Goal: Task Accomplishment & Management: Complete application form

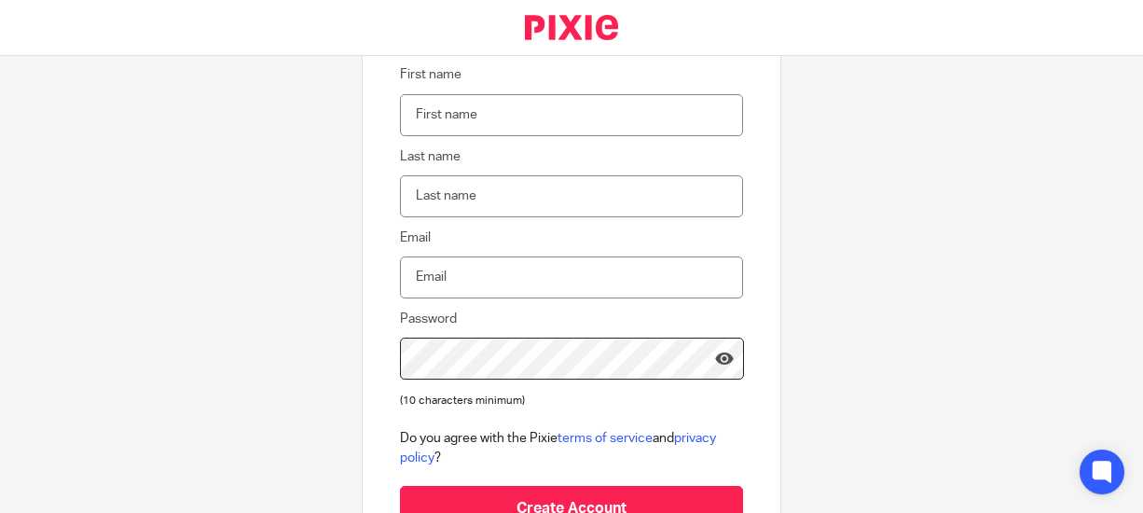
scroll to position [186, 0]
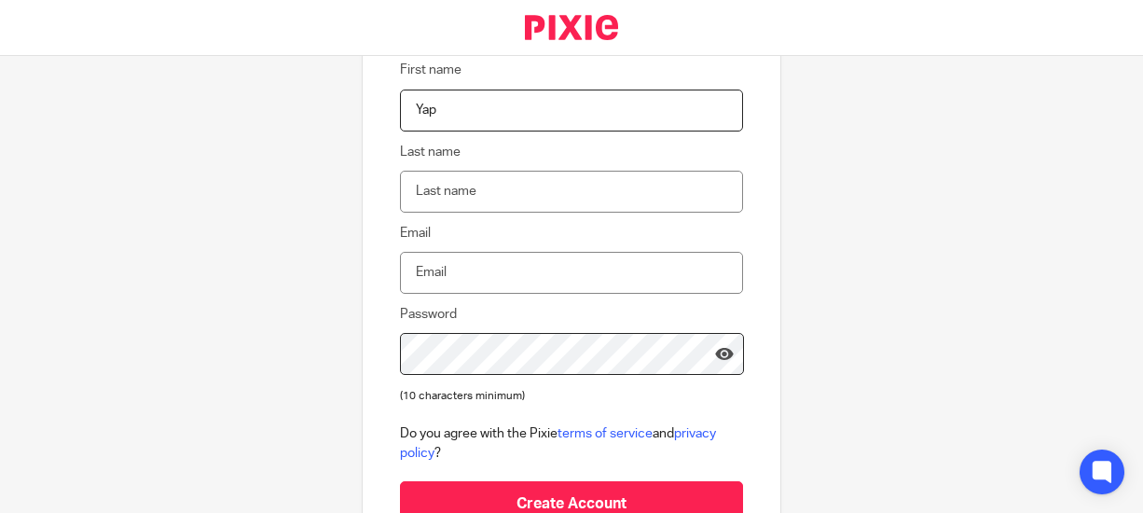
type input "Yap"
type input "[PERSON_NAME]"
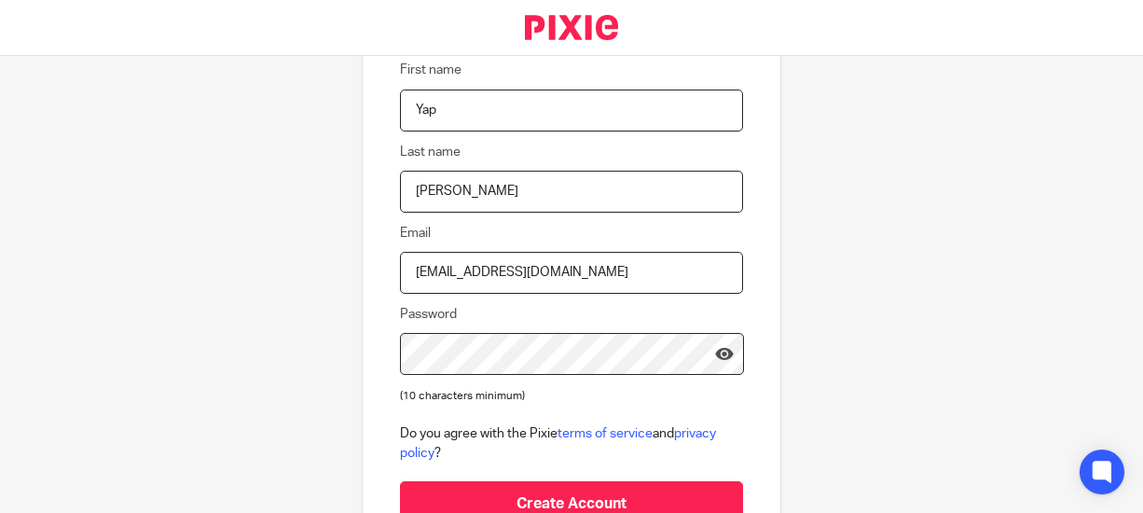
type input "[EMAIL_ADDRESS][DOMAIN_NAME]"
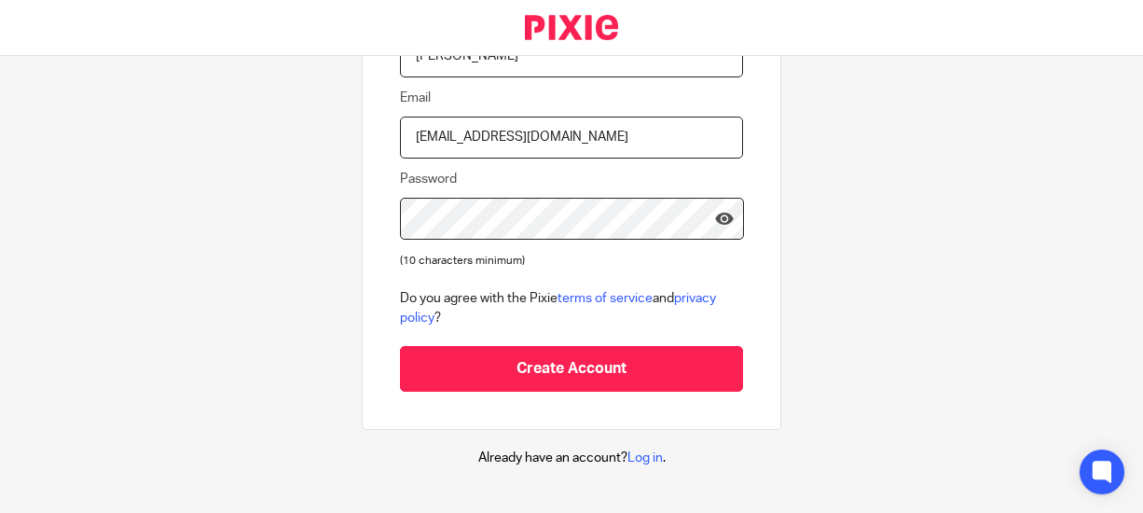
scroll to position [332, 0]
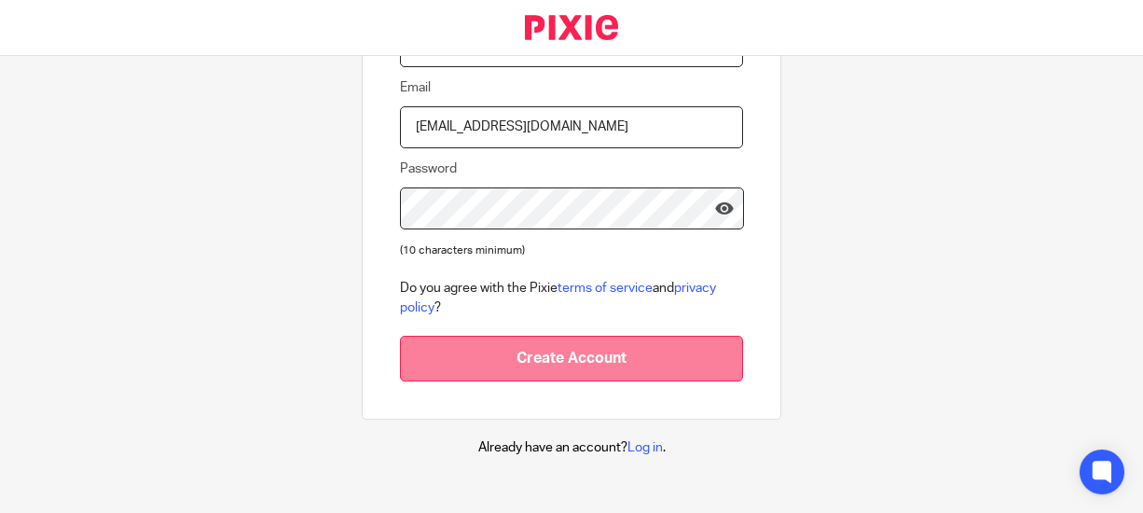
click at [617, 362] on input "Create Account" at bounding box center [571, 359] width 343 height 46
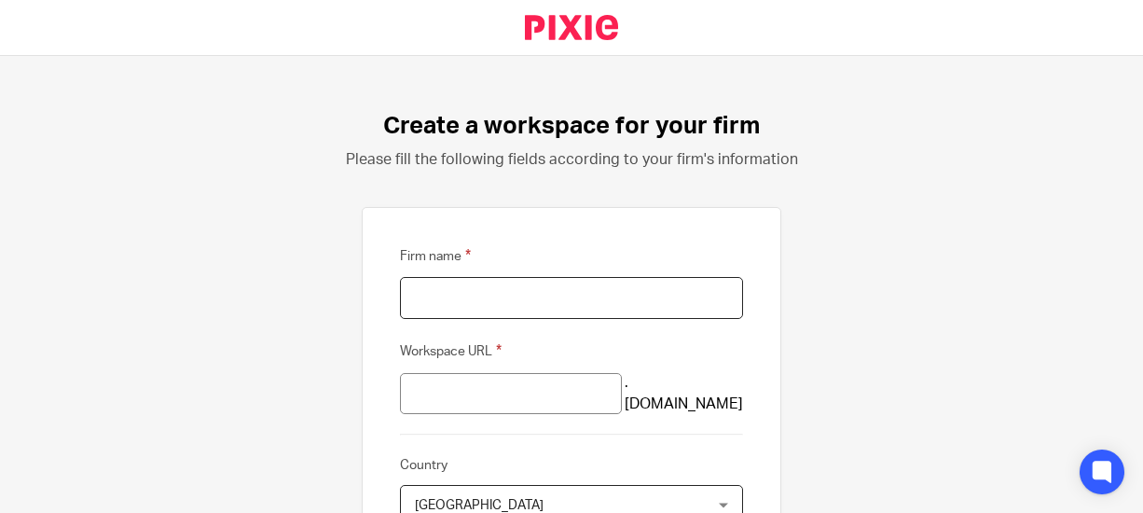
click at [645, 297] on input "Firm name" at bounding box center [571, 298] width 343 height 42
type input "YC Counsulting"
type input "yc-counsulting"
click at [589, 379] on input "yc-counsulting" at bounding box center [511, 394] width 222 height 42
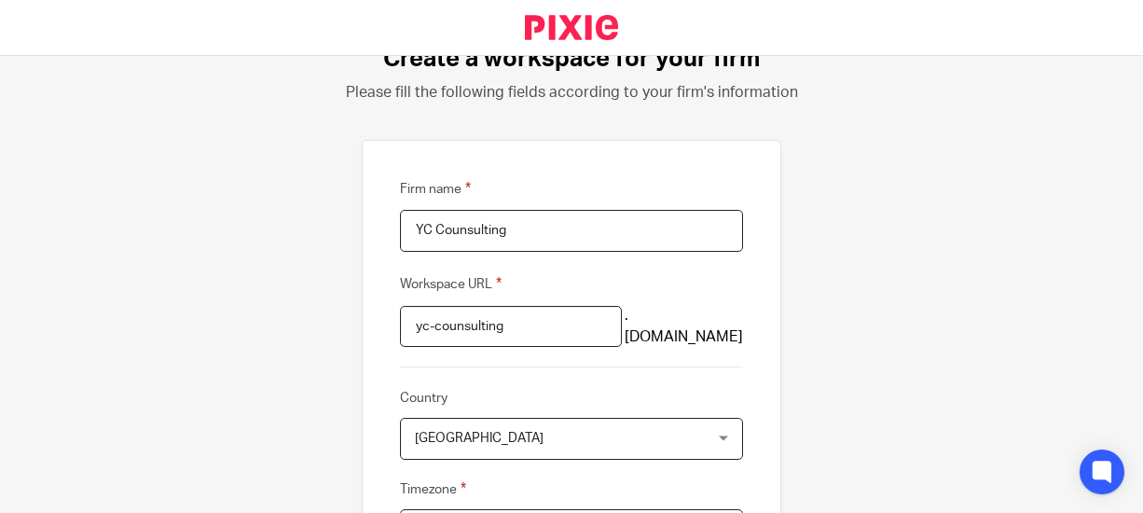
scroll to position [186, 0]
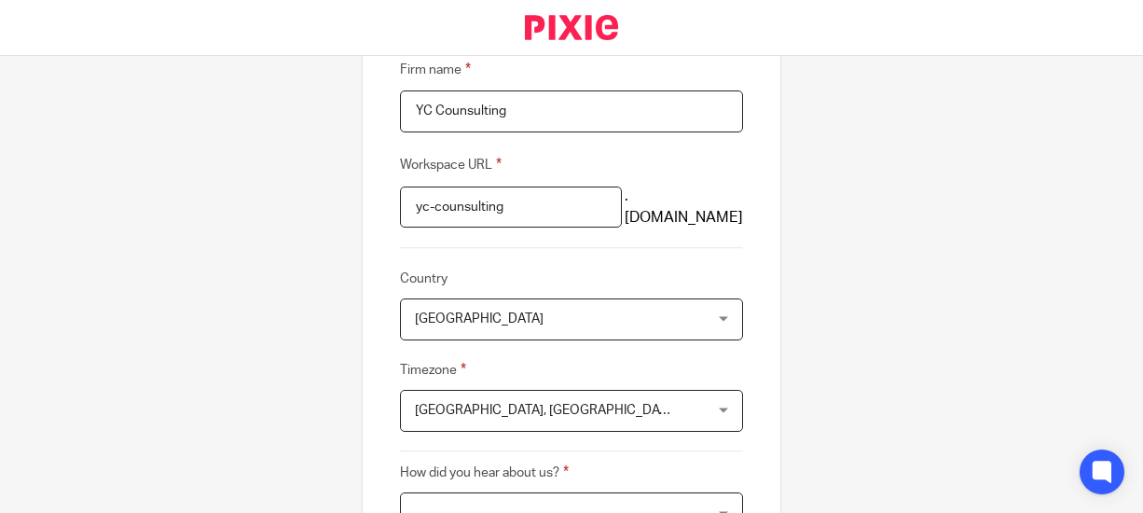
click at [610, 318] on span "United Kingdom" at bounding box center [546, 318] width 262 height 39
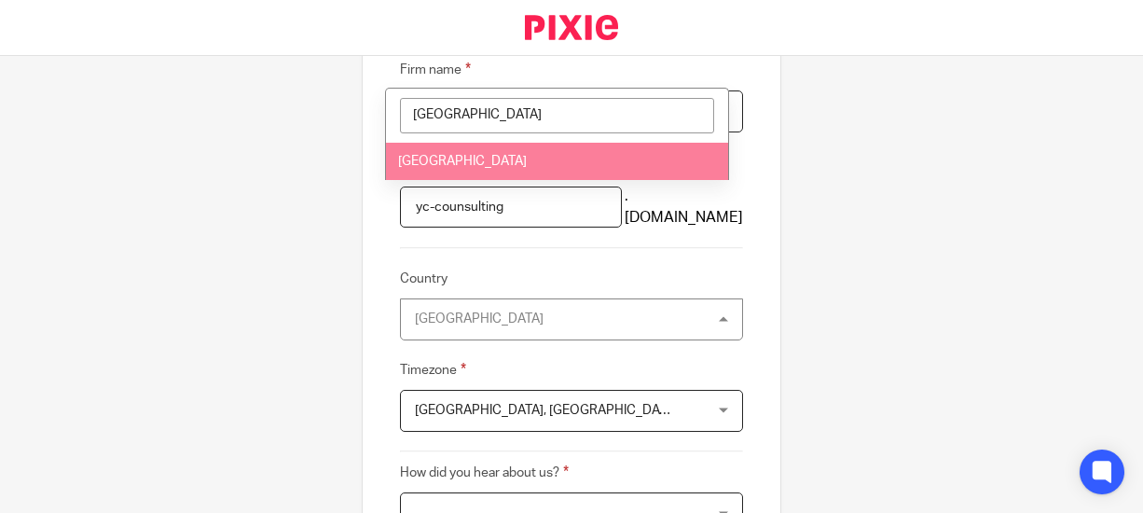
click at [548, 126] on input "malaysia" at bounding box center [557, 115] width 314 height 35
type input "malaysia"
click at [535, 151] on li "Malaysia" at bounding box center [557, 162] width 342 height 38
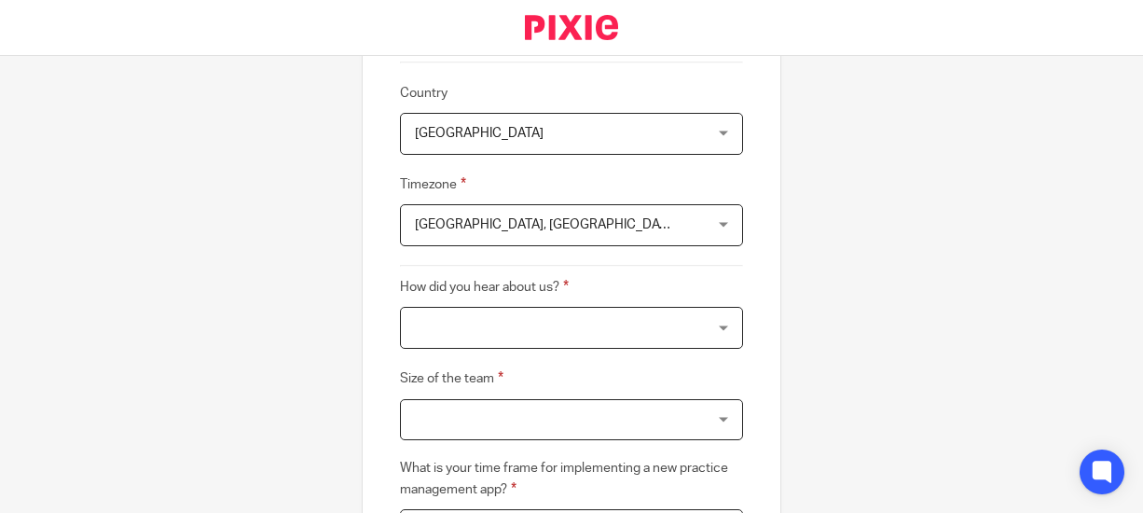
scroll to position [373, 0]
click at [596, 215] on span "Edinburgh, London" at bounding box center [546, 223] width 262 height 39
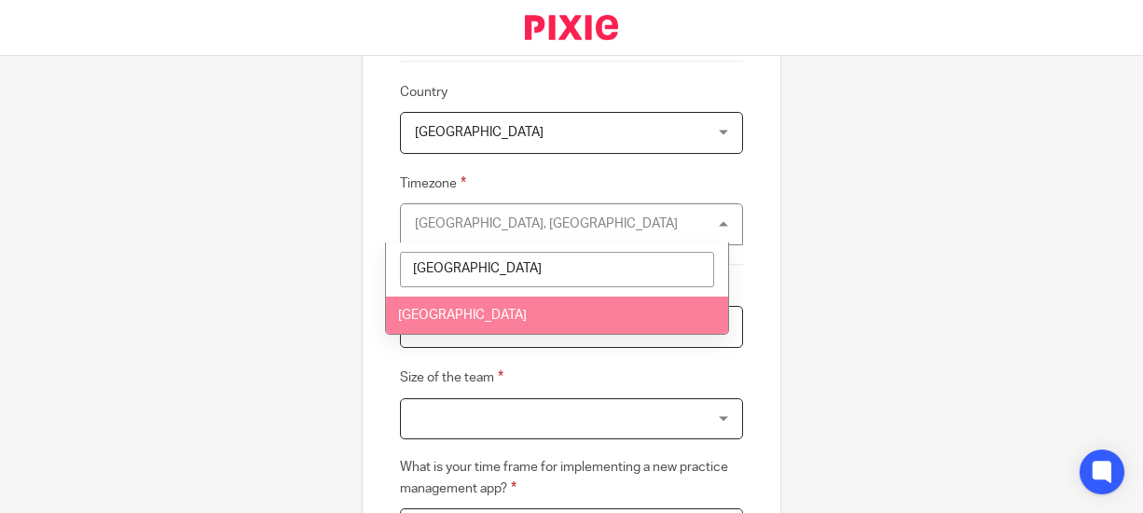
type input "singapore"
click at [514, 310] on li "Singapore" at bounding box center [557, 315] width 342 height 38
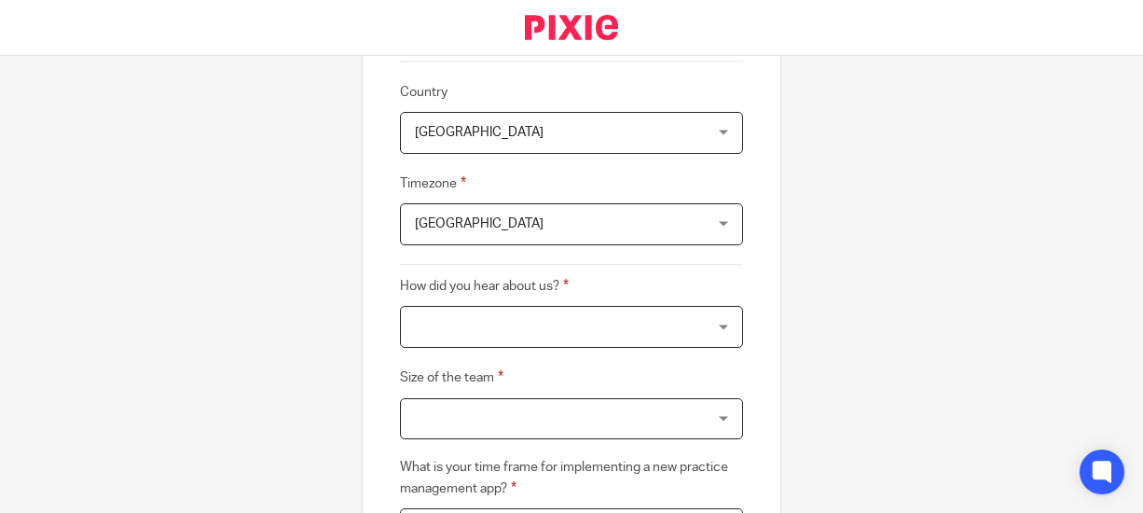
drag, startPoint x: 523, startPoint y: 103, endPoint x: 524, endPoint y: 129, distance: 25.2
click at [523, 106] on fieldset "Country Malaysia Malaysia Afghanistan Albania Algeria American Samoa Andorre An…" at bounding box center [571, 117] width 343 height 72
click at [524, 134] on span "Malaysia" at bounding box center [546, 132] width 262 height 39
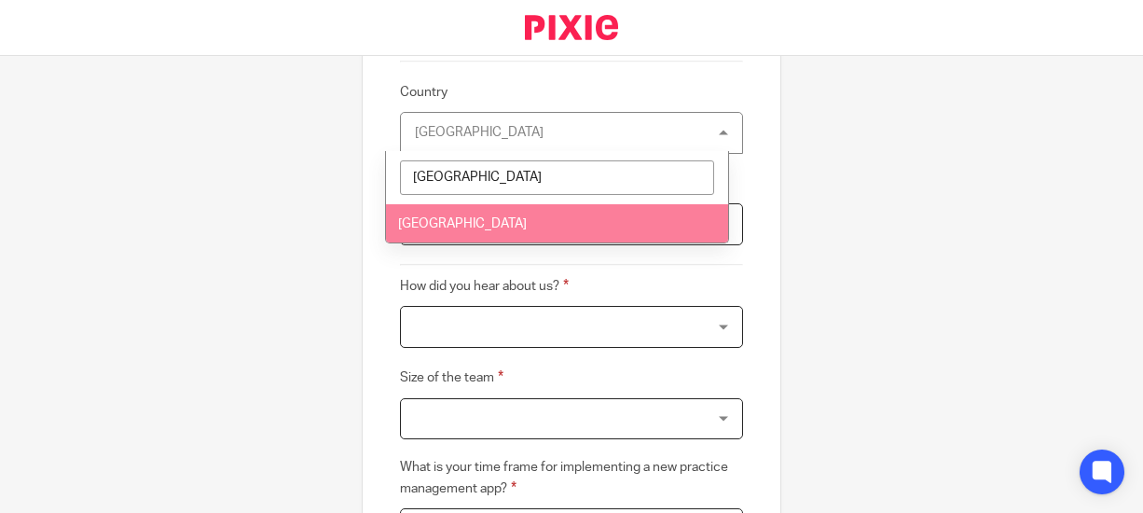
type input "singapore"
click at [500, 227] on li "Singapore" at bounding box center [557, 223] width 342 height 38
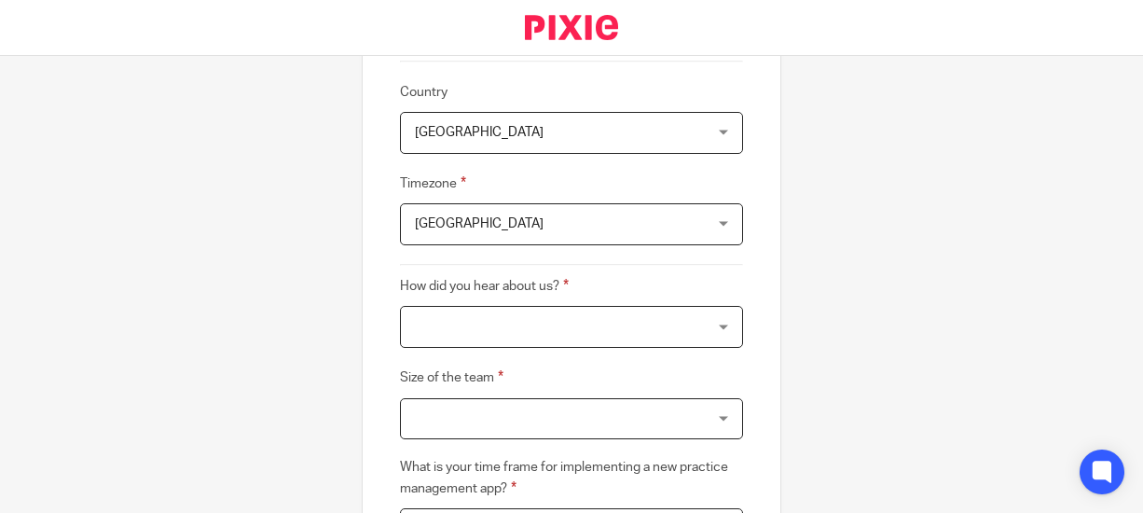
click at [512, 319] on div at bounding box center [571, 327] width 343 height 42
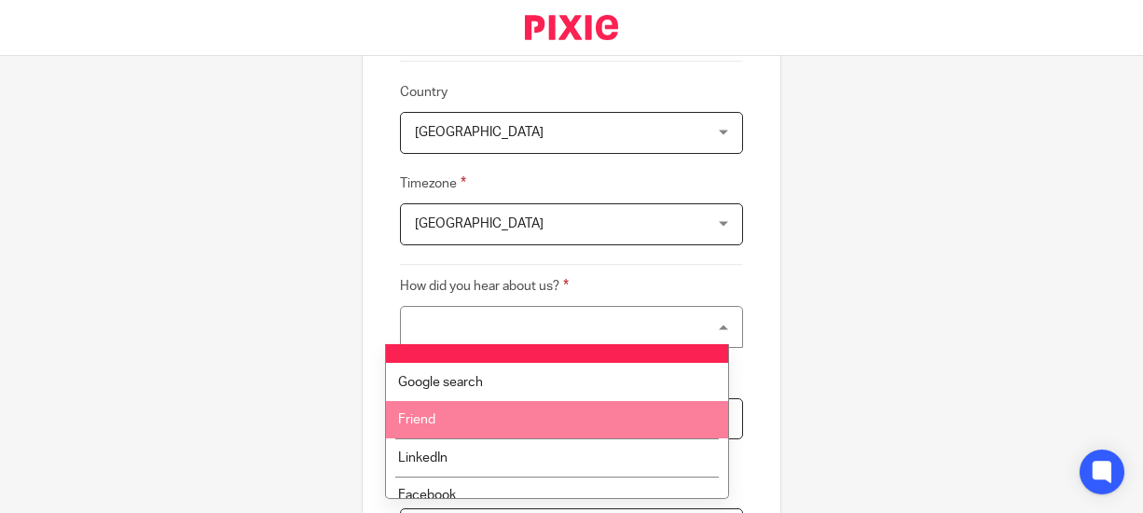
click at [529, 420] on li "Friend" at bounding box center [557, 420] width 342 height 38
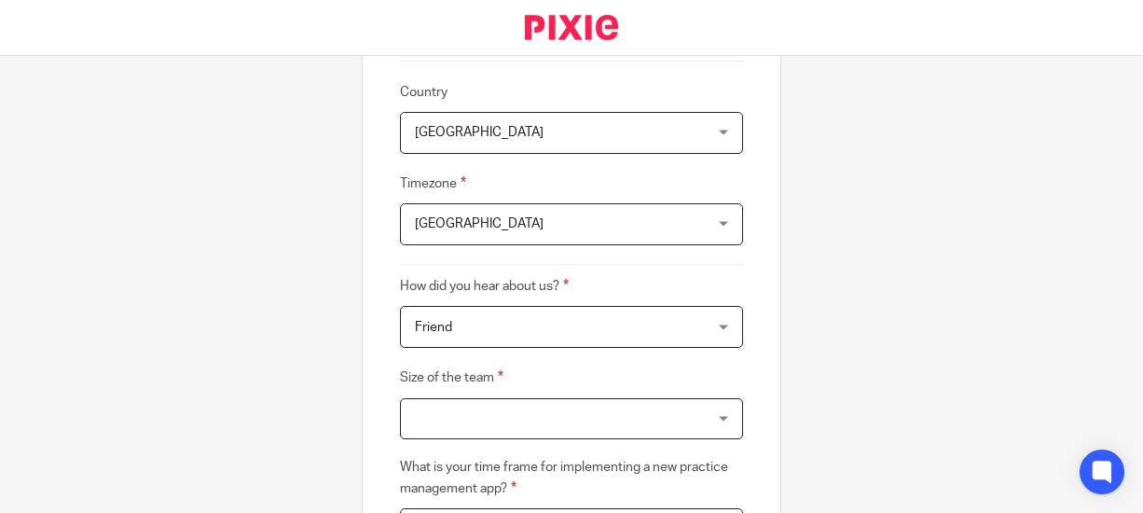
click at [655, 419] on div at bounding box center [571, 419] width 343 height 42
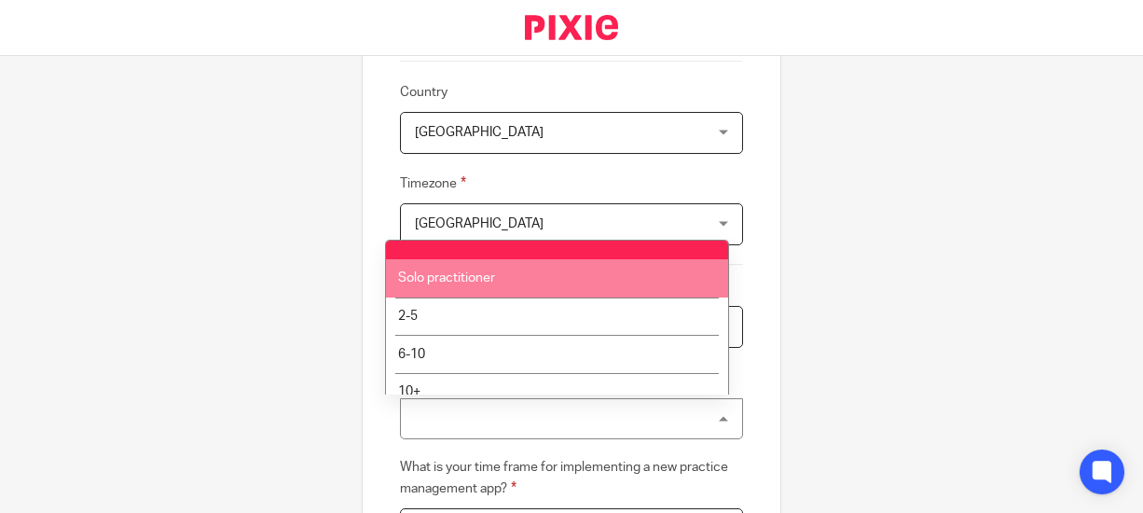
click at [543, 275] on li "Solo practitioner" at bounding box center [557, 278] width 342 height 38
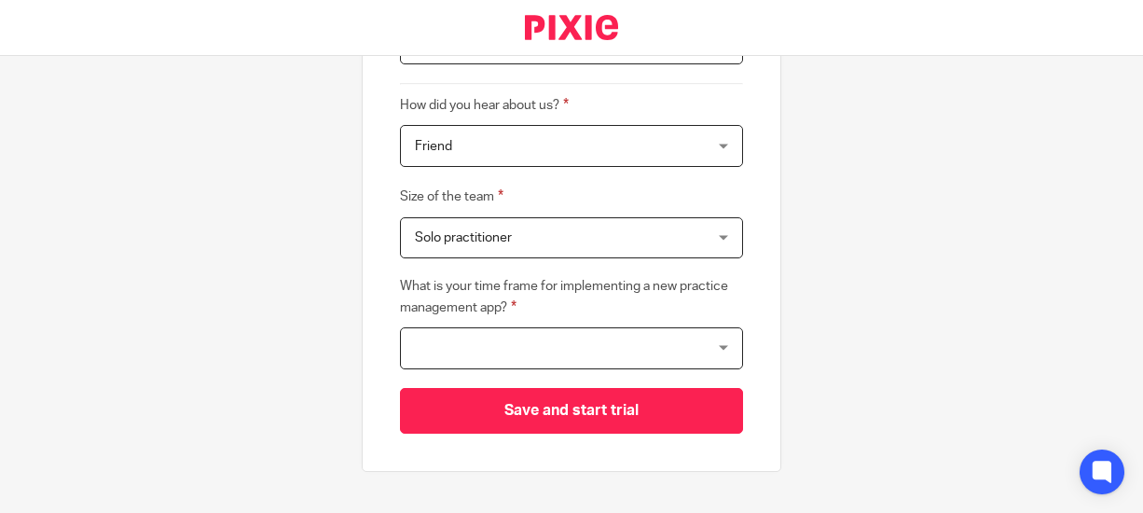
scroll to position [559, 0]
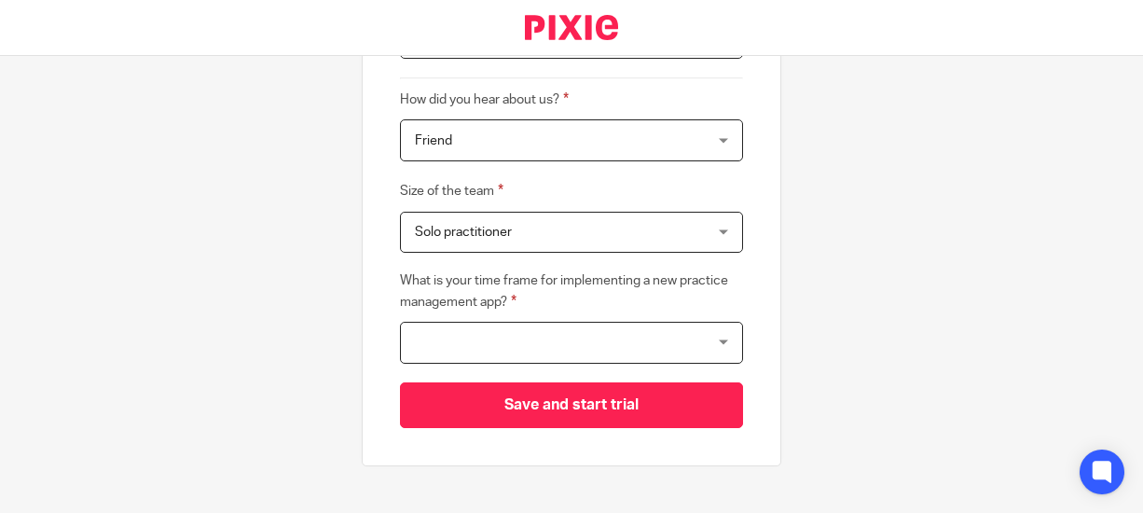
click at [548, 346] on div at bounding box center [571, 343] width 343 height 42
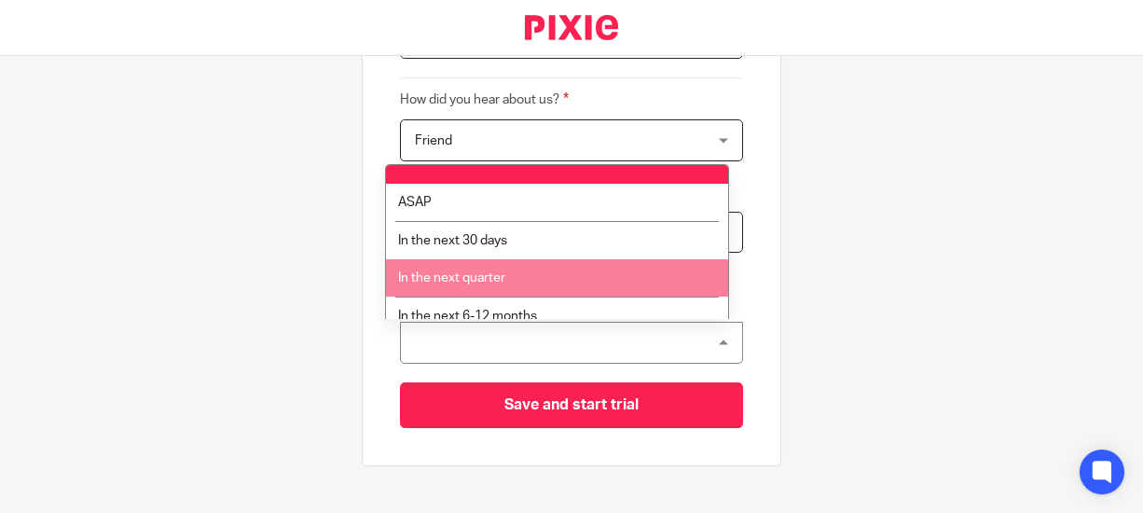
click at [541, 277] on li "In the next quarter" at bounding box center [557, 278] width 342 height 38
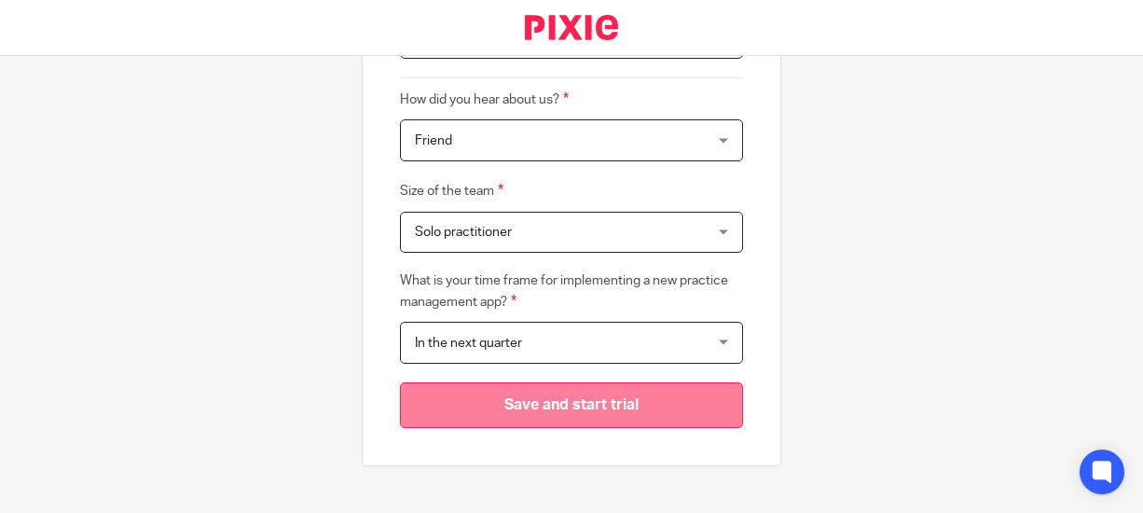
click at [556, 398] on input "Save and start trial" at bounding box center [571, 405] width 343 height 46
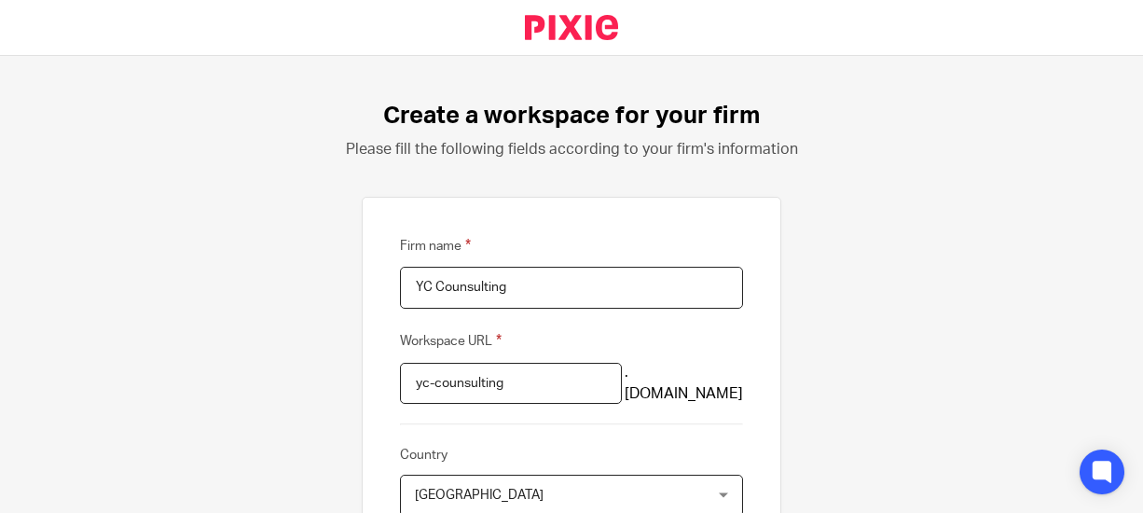
scroll to position [0, 0]
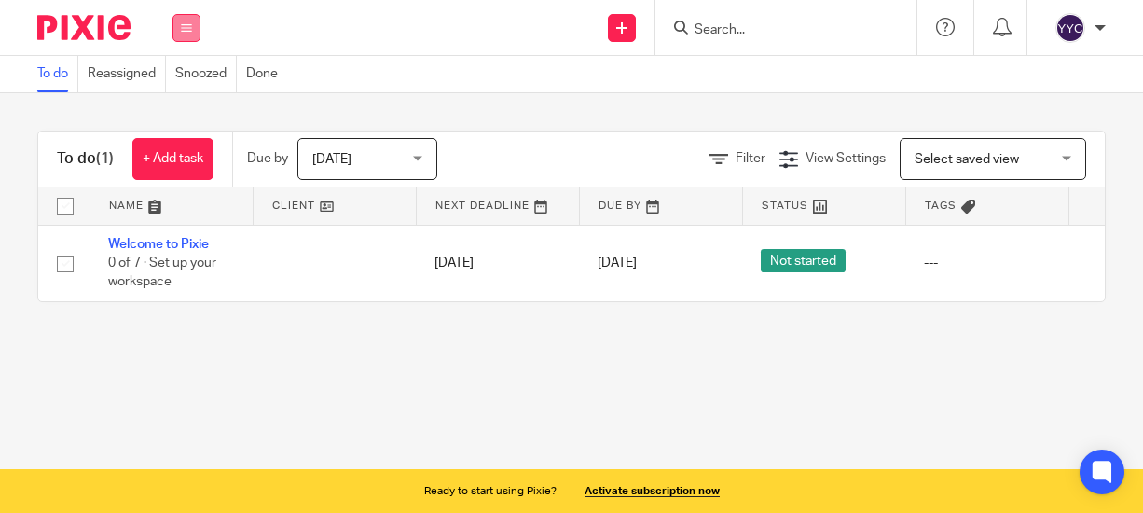
click at [189, 27] on icon at bounding box center [186, 27] width 11 height 11
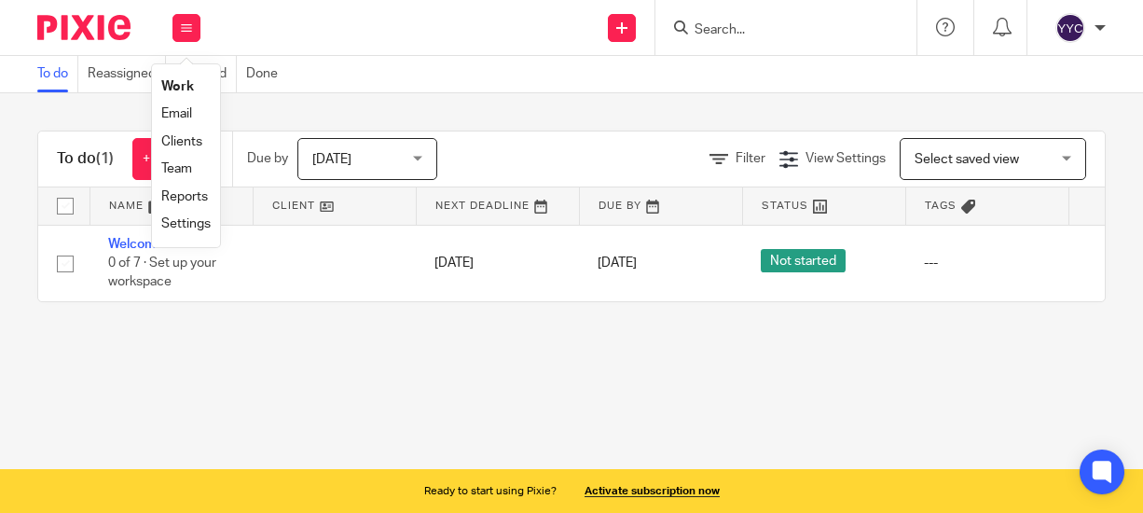
click at [349, 118] on div "To do (1) + Add task Due by Today Today Today Tomorrow This week Next week This…" at bounding box center [571, 216] width 1143 height 246
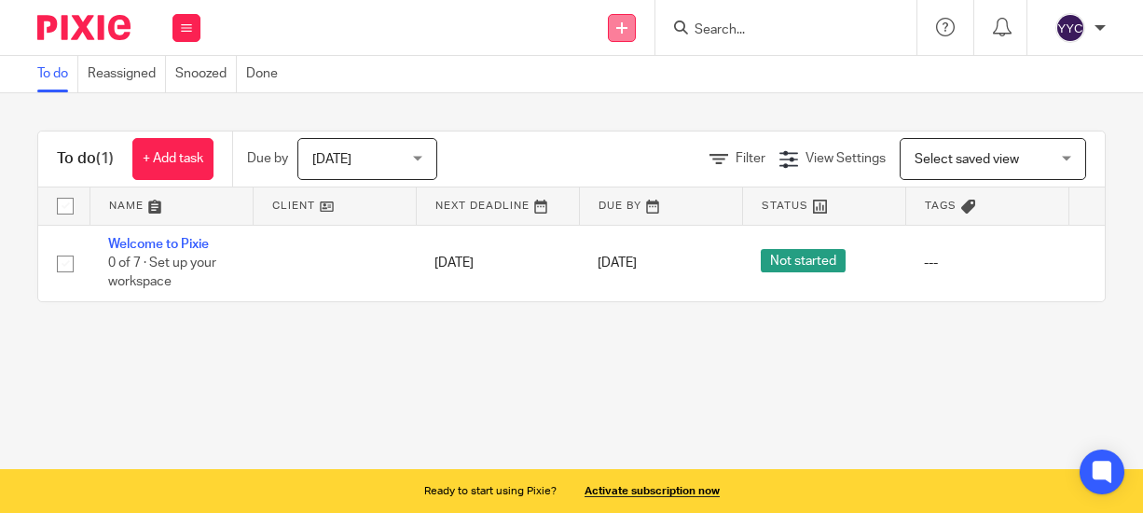
click at [625, 23] on icon at bounding box center [621, 27] width 11 height 11
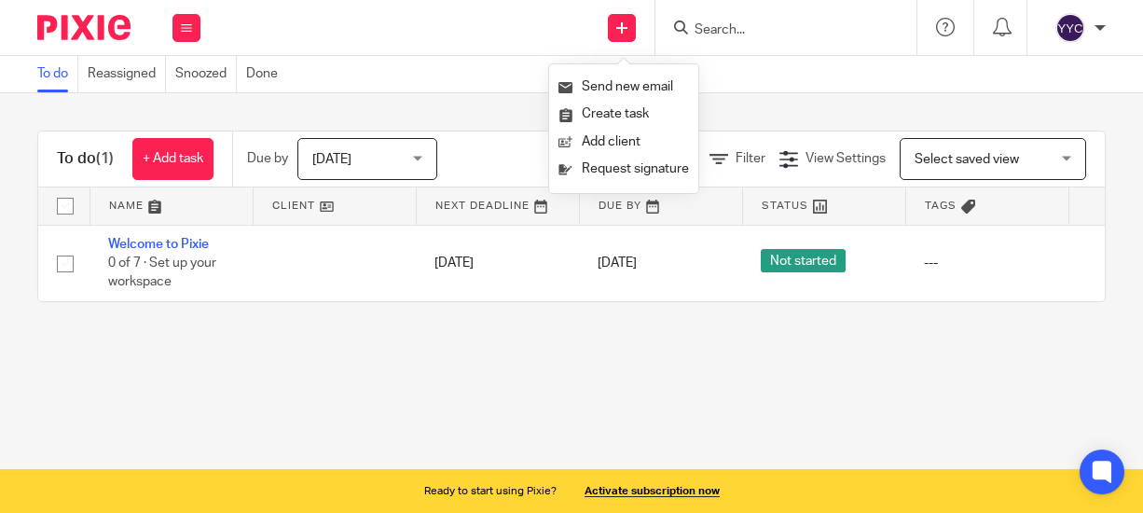
click at [340, 109] on div "To do (1) + Add task Due by Today Today Today Tomorrow This week Next week This…" at bounding box center [571, 216] width 1143 height 246
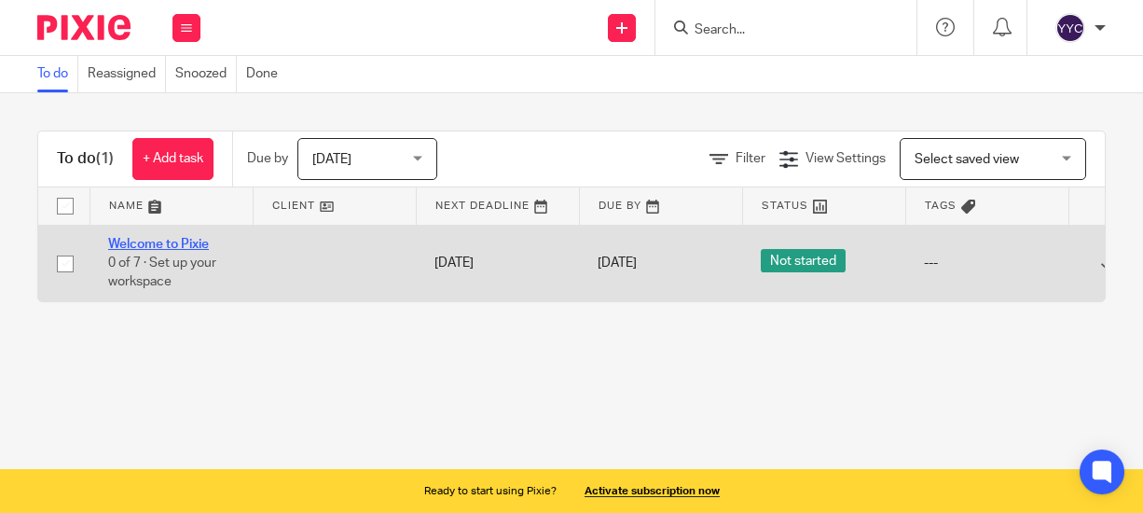
click at [153, 238] on link "Welcome to Pixie" at bounding box center [158, 244] width 101 height 13
click at [158, 240] on link "Welcome to Pixie" at bounding box center [158, 244] width 101 height 13
